Goal: Task Accomplishment & Management: Use online tool/utility

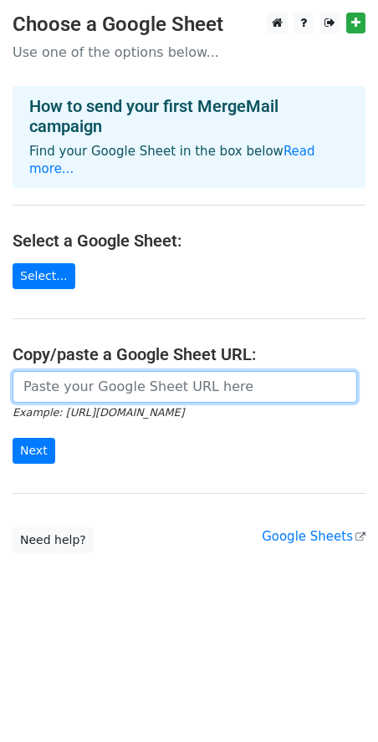
click at [131, 371] on input "url" at bounding box center [185, 387] width 344 height 32
paste input "https://docs.google.com/spreadsheets/d/1SQgmYTlgX5WTPoX3TwovUjmcJ2lusBHFpEyh2Lz…"
type input "https://docs.google.com/spreadsheets/d/1SQgmYTlgX5WTPoX3TwovUjmcJ2lusBHFpEyh2Lz…"
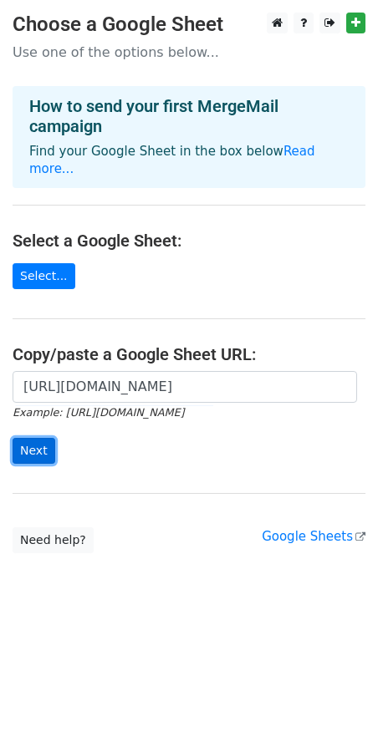
scroll to position [0, 0]
click at [41, 438] on input "Next" at bounding box center [34, 451] width 43 height 26
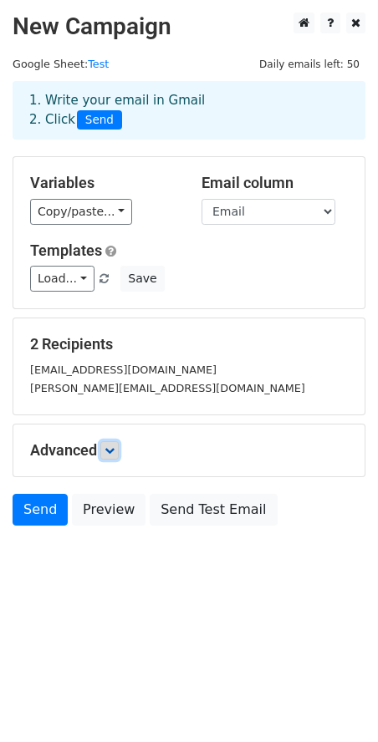
click at [104, 449] on link at bounding box center [109, 450] width 18 height 18
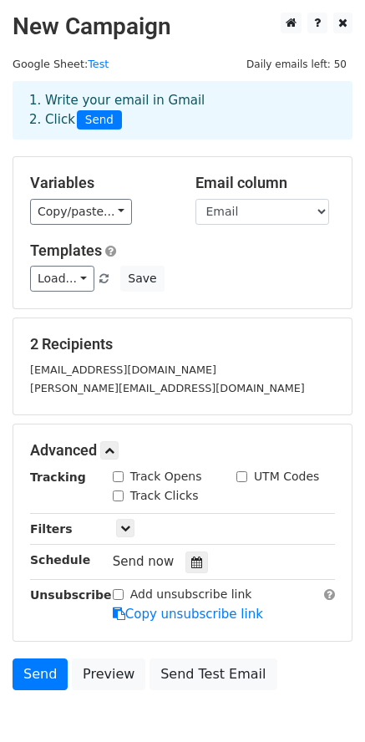
click at [124, 477] on div "Track Opens" at bounding box center [157, 477] width 89 height 18
click at [114, 490] on input "Track Clicks" at bounding box center [118, 495] width 11 height 11
checkbox input "true"
click at [119, 475] on input "Track Opens" at bounding box center [118, 476] width 11 height 11
checkbox input "true"
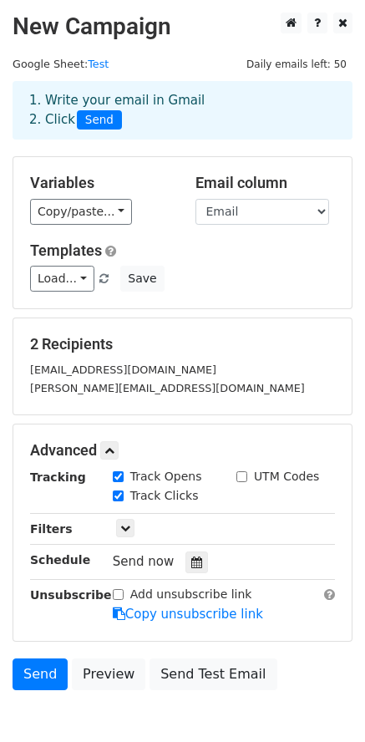
click at [241, 475] on input "UTM Codes" at bounding box center [241, 476] width 11 height 11
checkbox input "true"
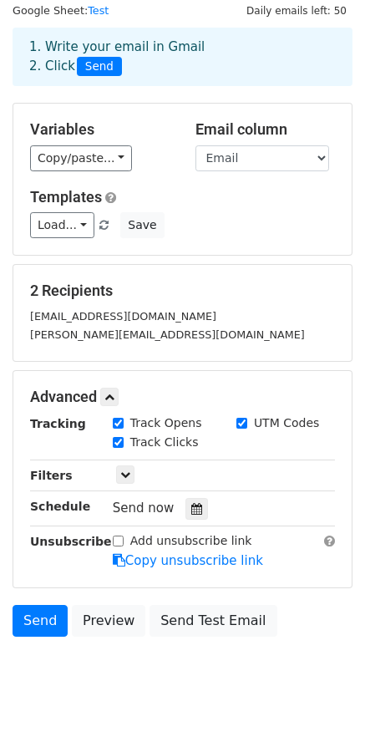
scroll to position [89, 0]
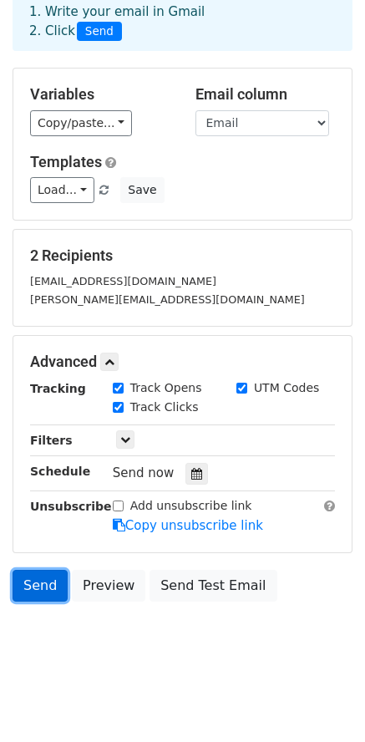
click at [40, 581] on link "Send" at bounding box center [40, 586] width 55 height 32
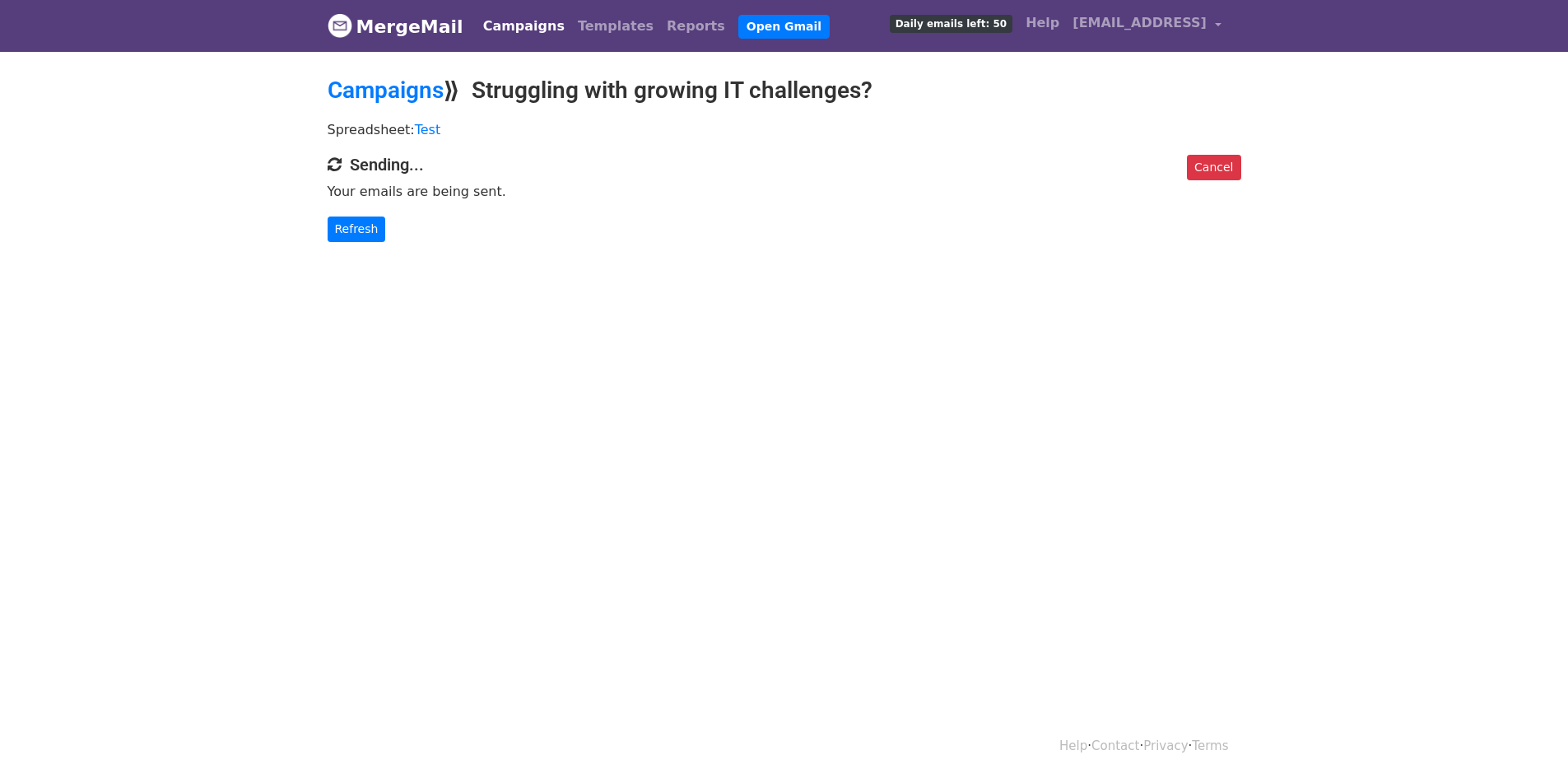
click at [730, 295] on body "MergeMail Campaigns Templates Reports Open Gmail Daily emails left: 50 Help agr…" at bounding box center [784, 154] width 1568 height 307
click at [501, 541] on html "MergeMail Campaigns Templates Reports Open Gmail Daily emails left: 50 Help agr…" at bounding box center [784, 389] width 1568 height 778
click at [500, 563] on html "MergeMail Campaigns Templates Reports Open Gmail Daily emails left: 50 Help agr…" at bounding box center [784, 389] width 1568 height 778
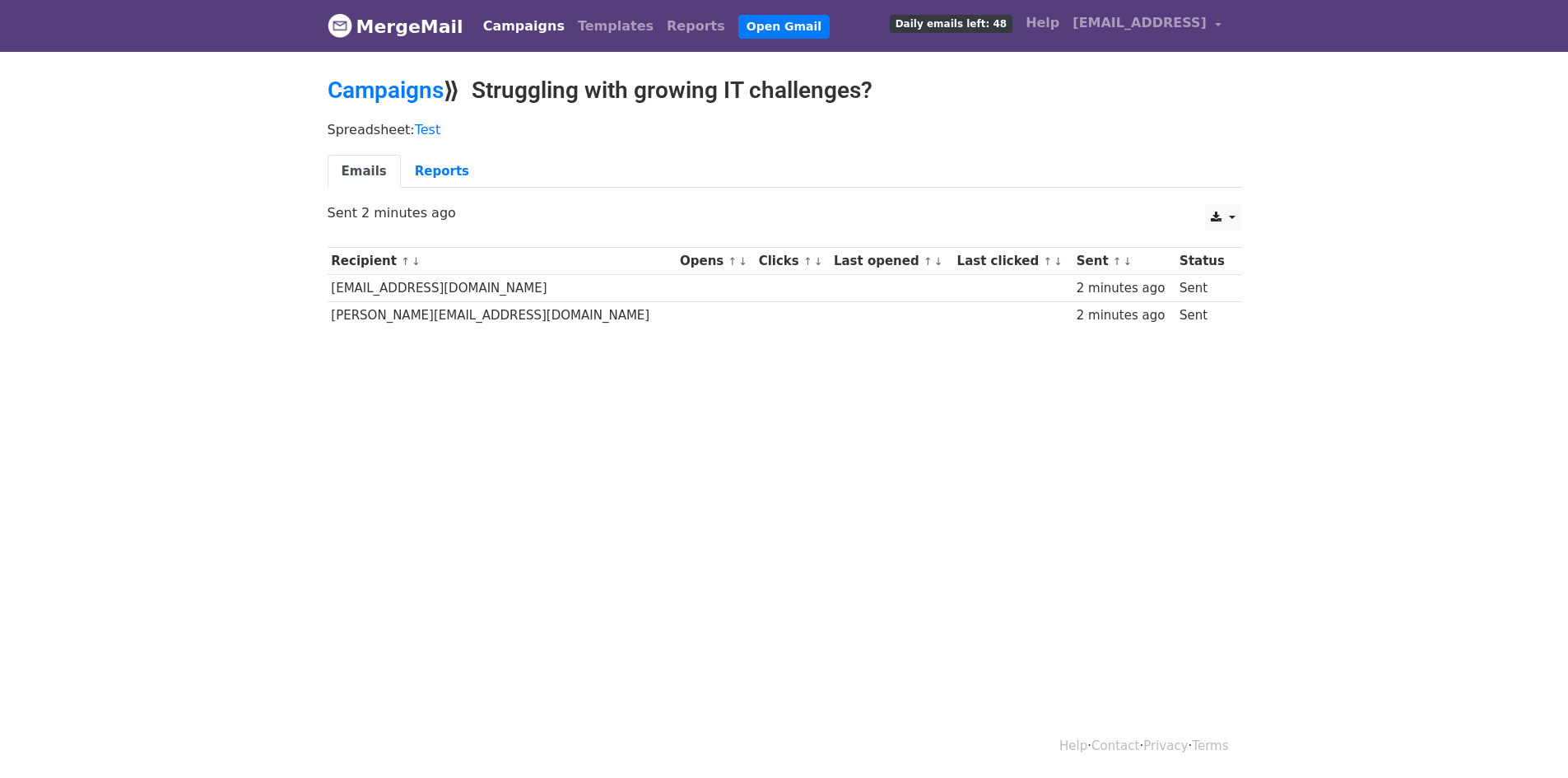
click at [1098, 512] on html "MergeMail Campaigns Templates Reports Open Gmail Daily emails left: 48 Help [EM…" at bounding box center [784, 389] width 1568 height 778
